Goal: Check status: Check status

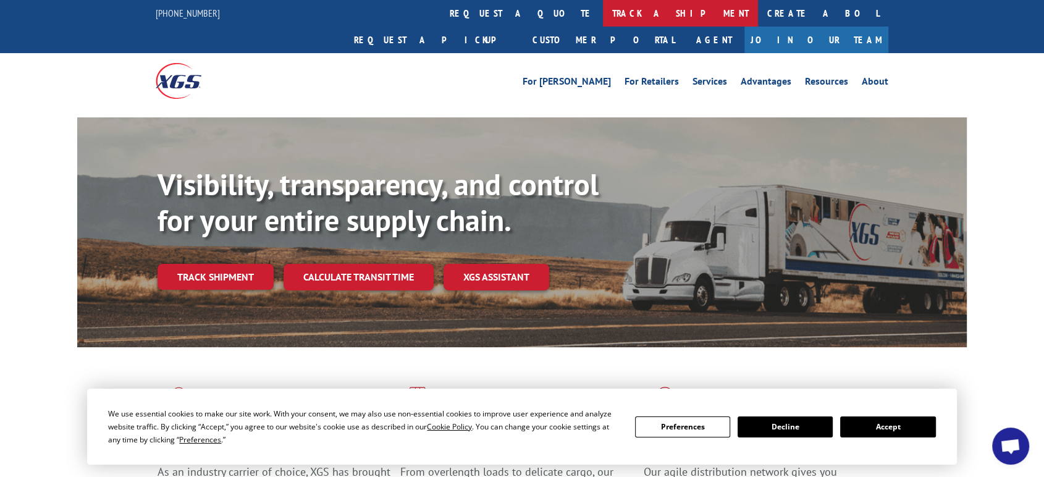
click at [603, 14] on link "track a shipment" at bounding box center [680, 13] width 155 height 27
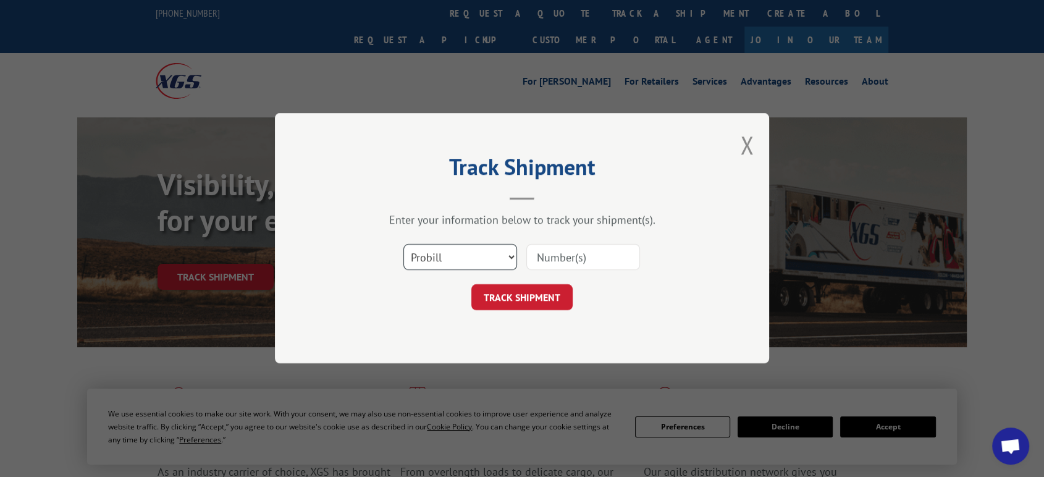
click at [467, 252] on select "Select category... Probill BOL PO" at bounding box center [460, 258] width 114 height 26
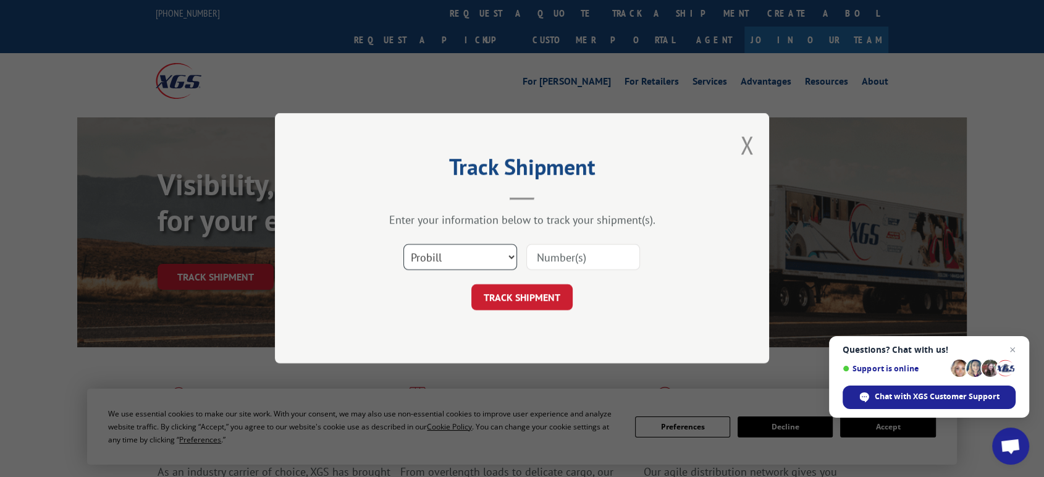
select select "po"
click at [403, 245] on select "Select category... Probill BOL PO" at bounding box center [460, 258] width 114 height 26
click at [547, 259] on input at bounding box center [583, 258] width 114 height 26
type input "06522783"
click button "TRACK SHIPMENT" at bounding box center [521, 298] width 101 height 26
